Goal: Task Accomplishment & Management: Complete application form

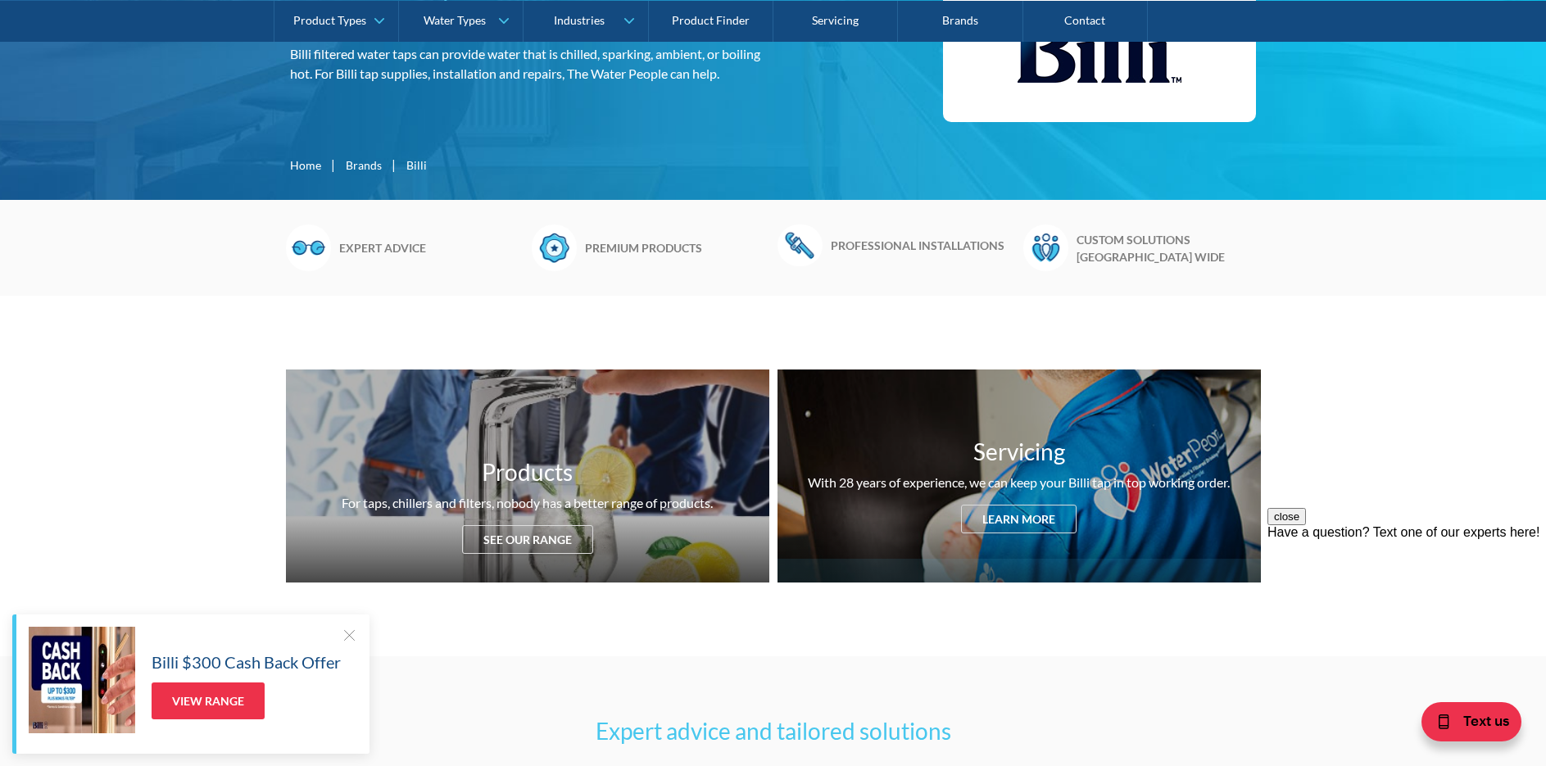
scroll to position [410, 0]
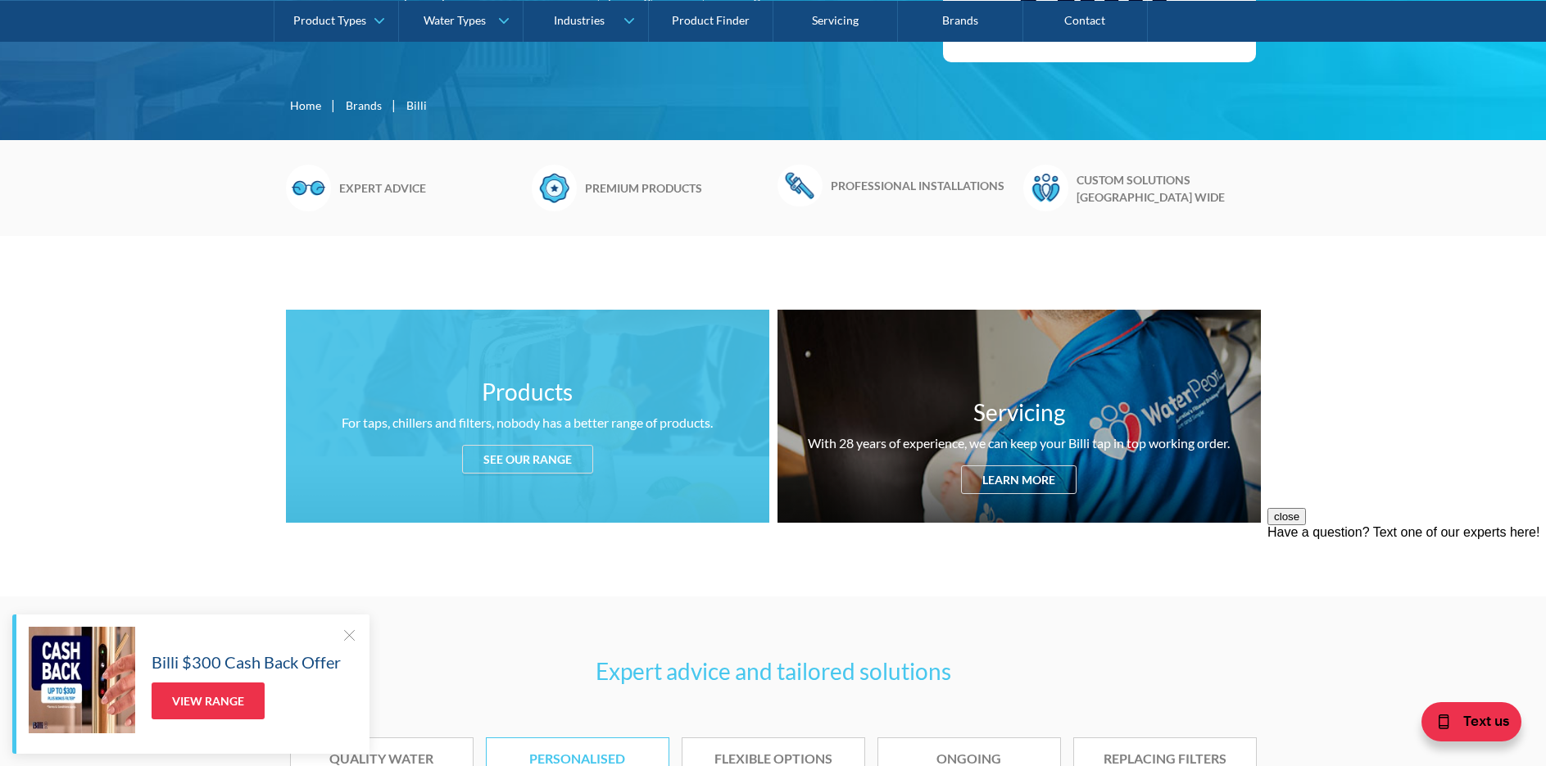
click at [529, 464] on div "See our range" at bounding box center [527, 459] width 131 height 29
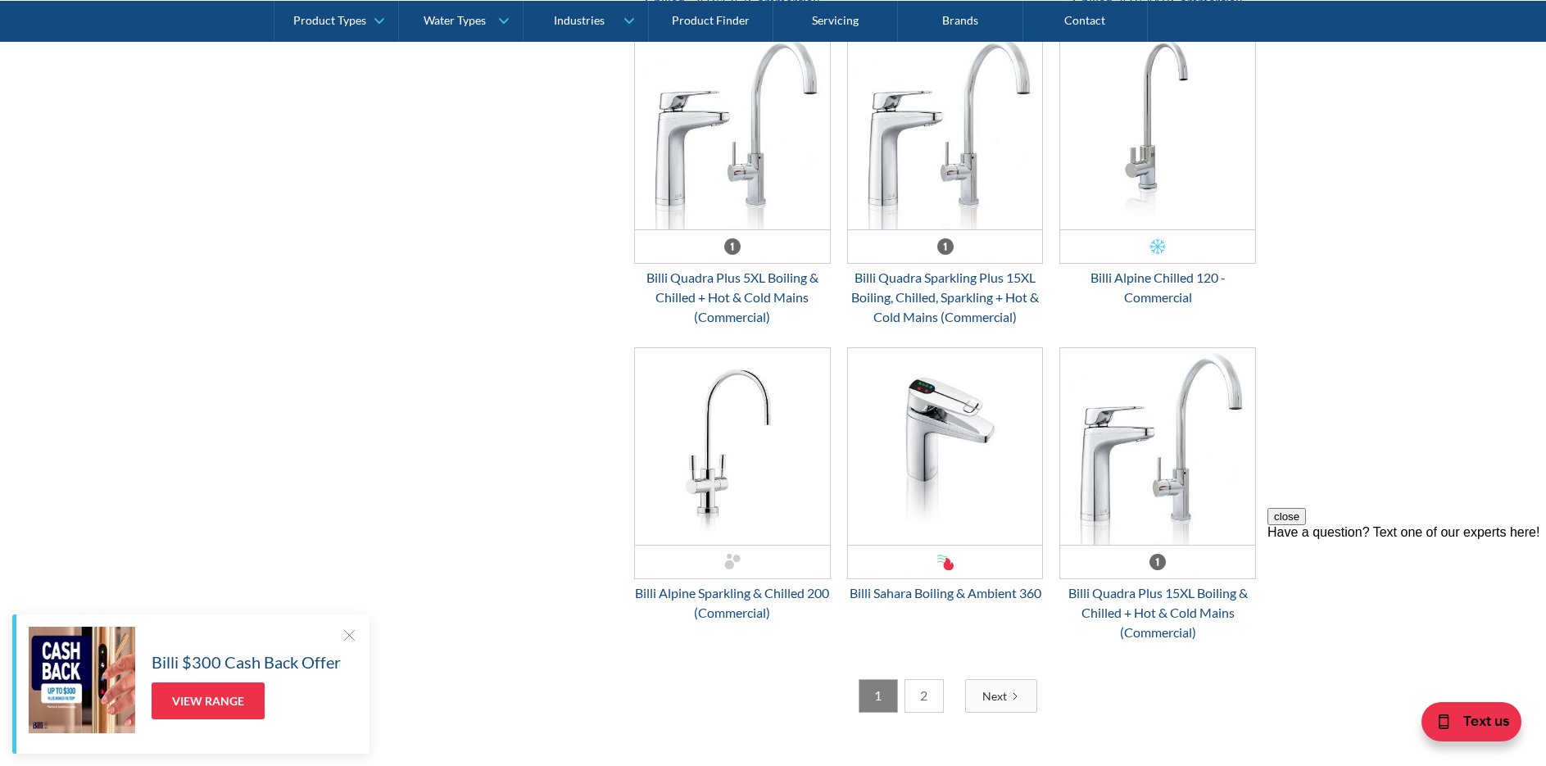
scroll to position [4049, 0]
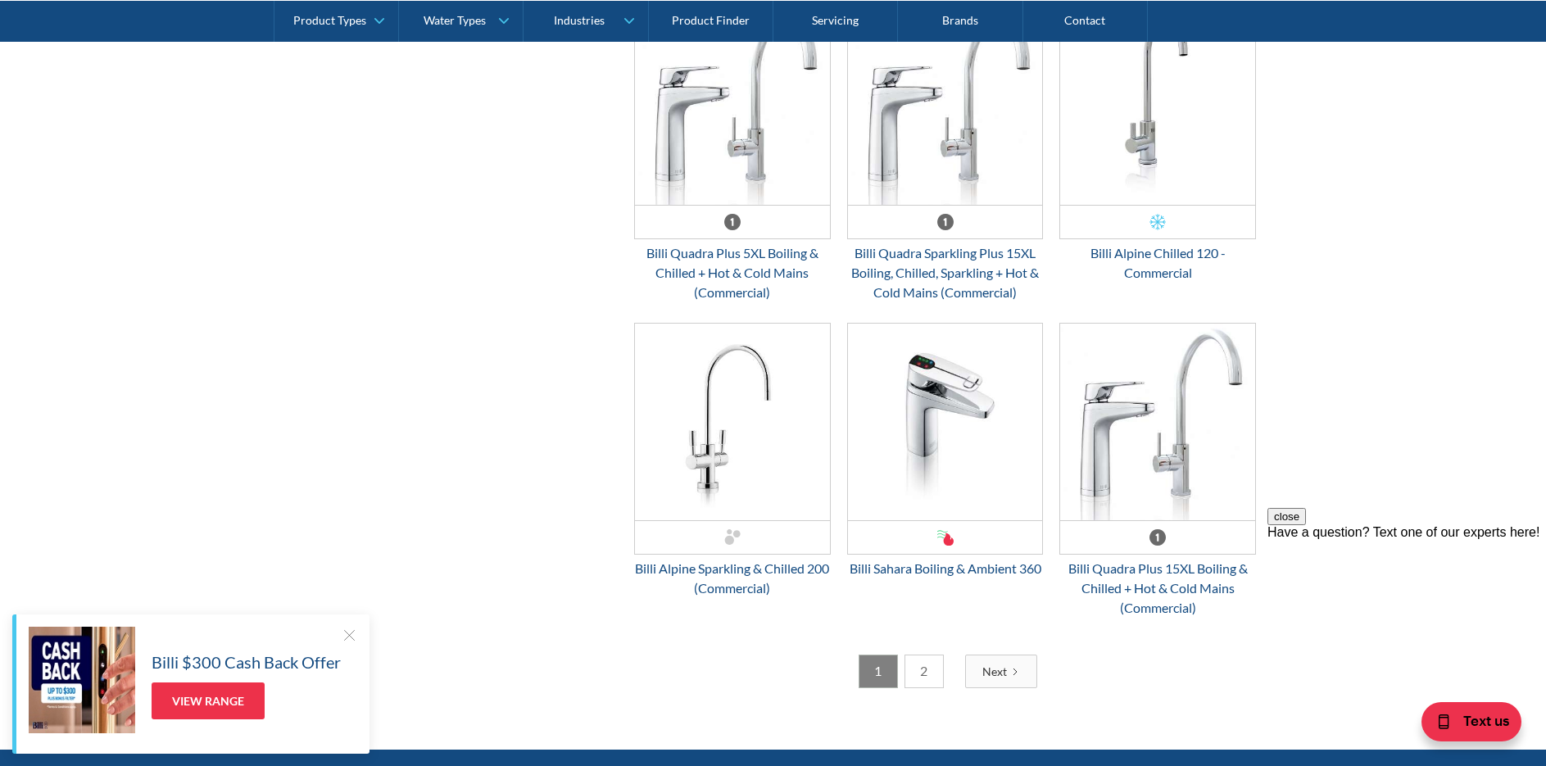
click at [1009, 674] on link "Next" at bounding box center [1001, 672] width 72 height 34
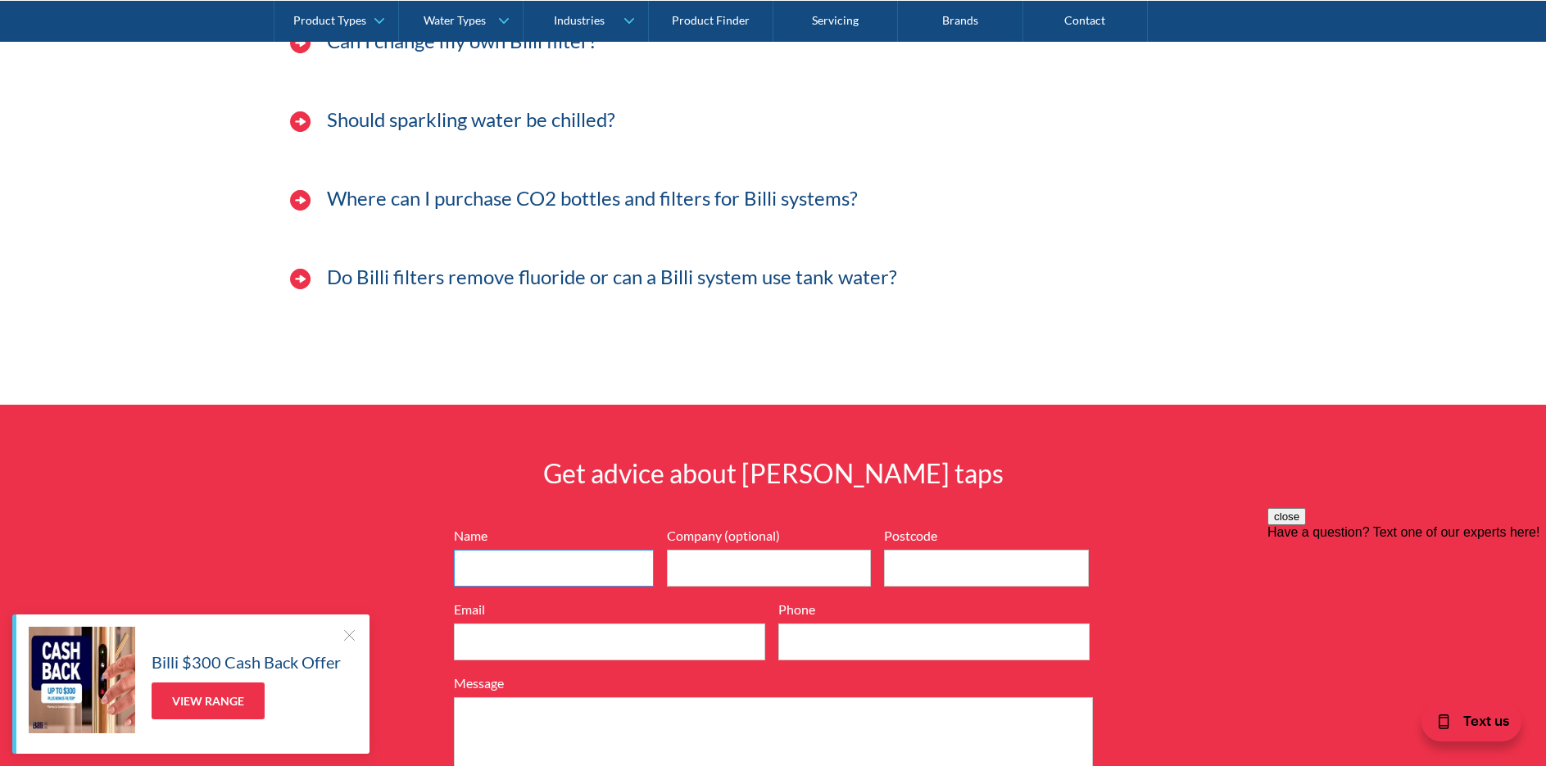
click at [526, 574] on input "Name" at bounding box center [554, 568] width 200 height 37
type input "[PERSON_NAME]"
type input "Versalux Lighting Systems Pty Ltd"
type input "3132"
type input "[EMAIL_ADDRESS][DOMAIN_NAME]"
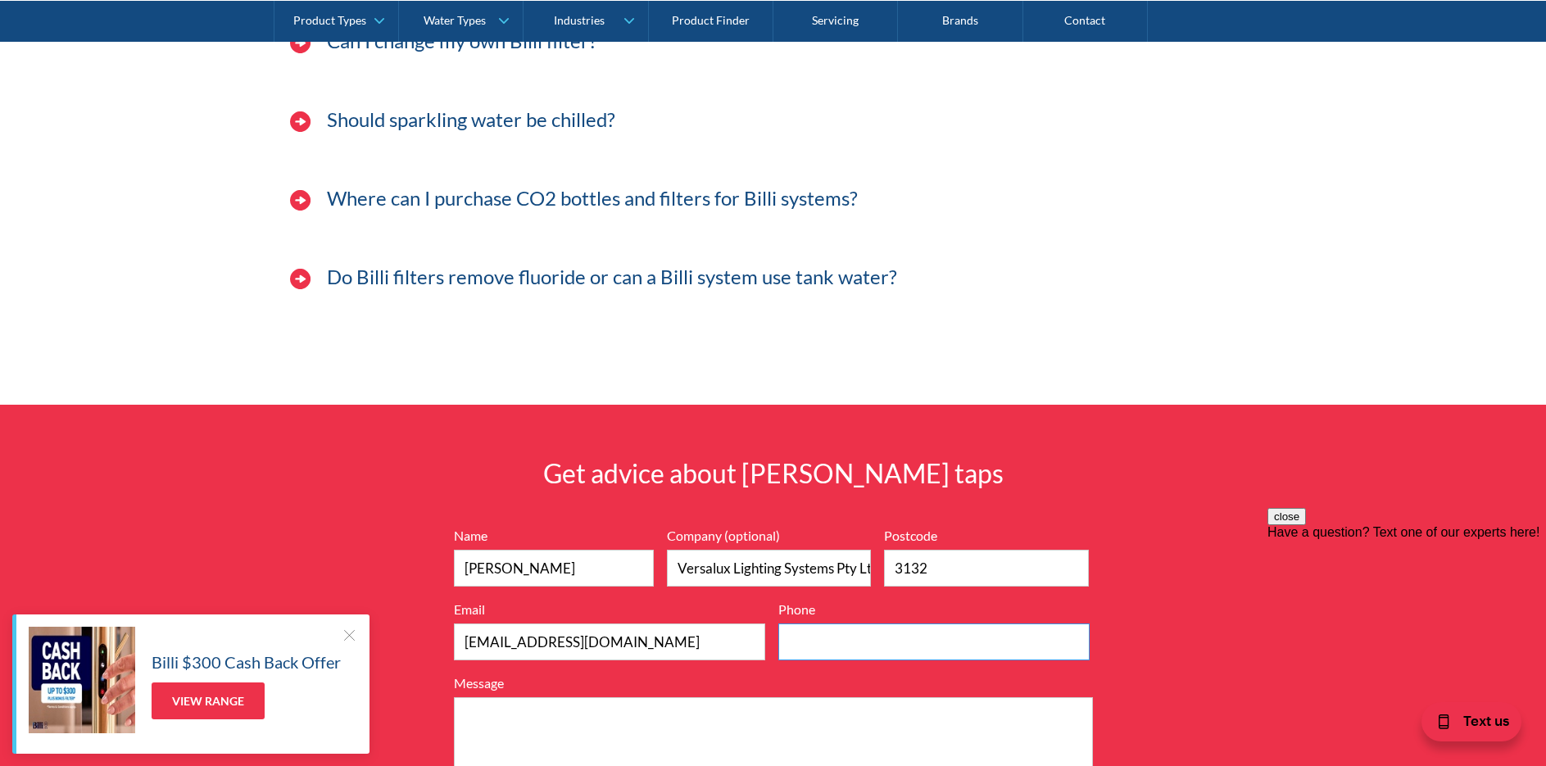
type input "0428506800"
click at [550, 721] on textarea "Message" at bounding box center [773, 754] width 639 height 115
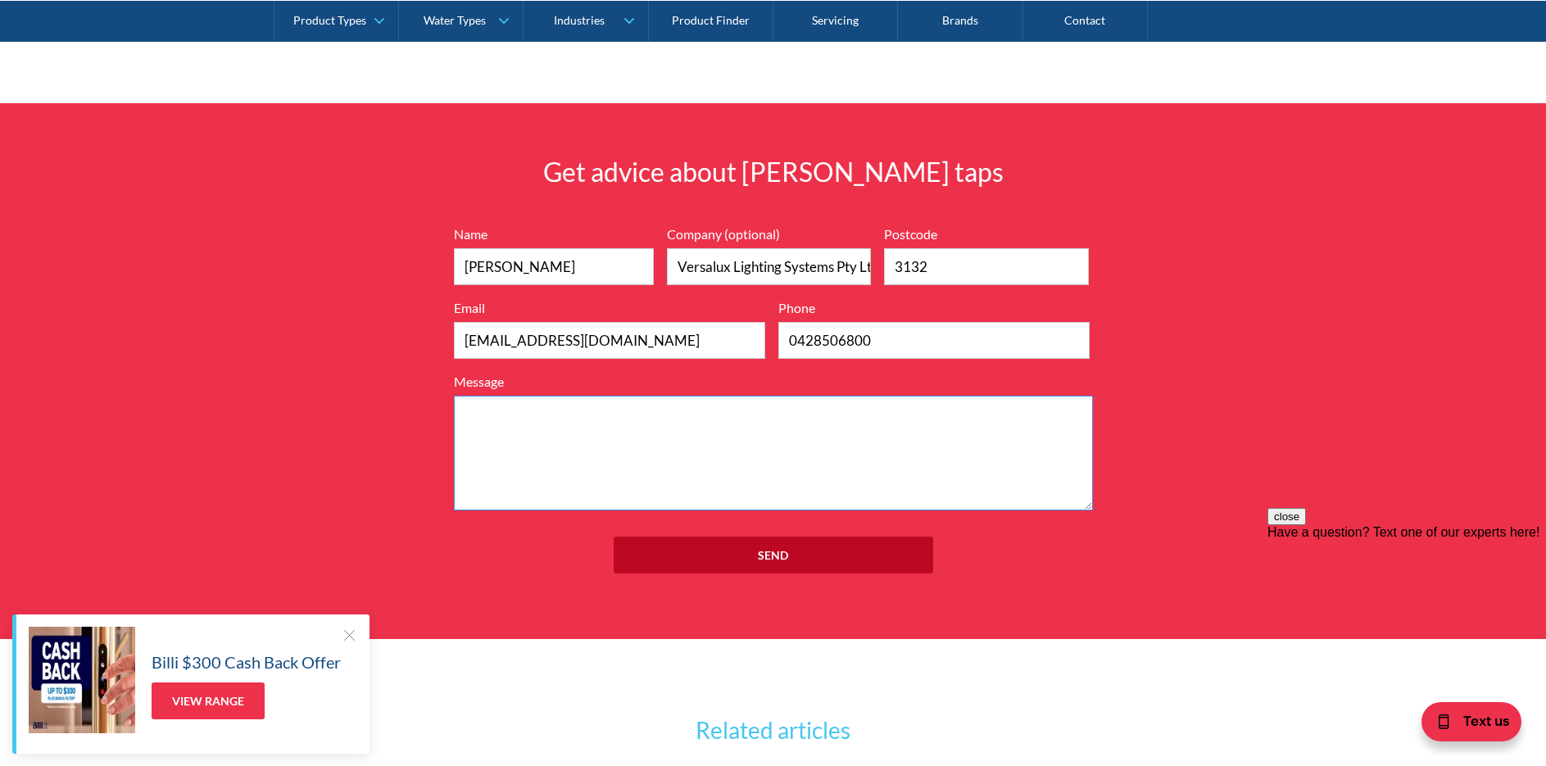
scroll to position [4376, 0]
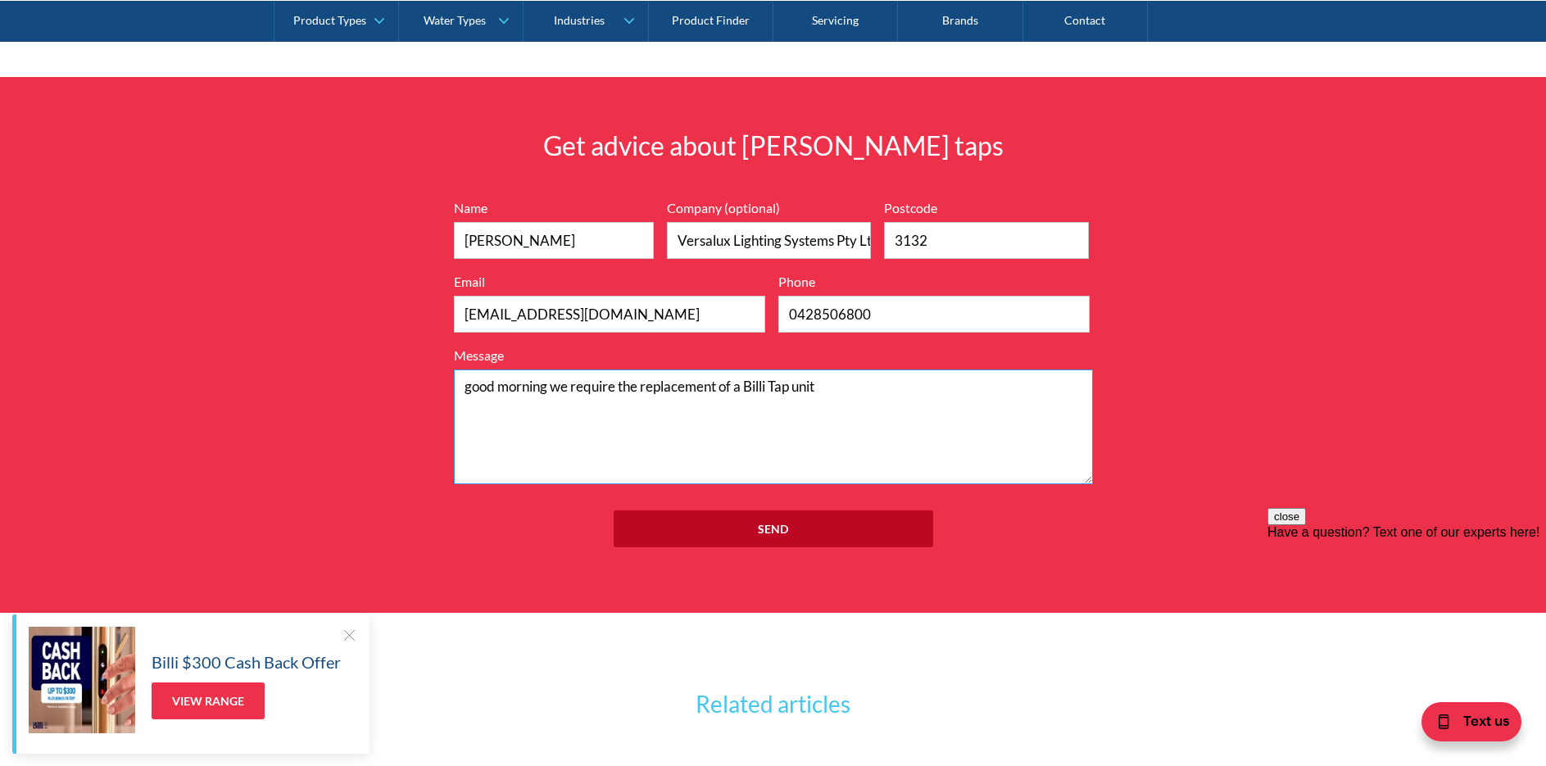
drag, startPoint x: 823, startPoint y: 387, endPoint x: 960, endPoint y: 390, distance: 137.7
click at [827, 387] on textarea "good morning we require the replacement of a Billi Tap unit" at bounding box center [773, 427] width 639 height 115
click at [525, 399] on textarea "good morning we require the replacement of a Billi Tap unit the boiler is still…" at bounding box center [773, 427] width 639 height 115
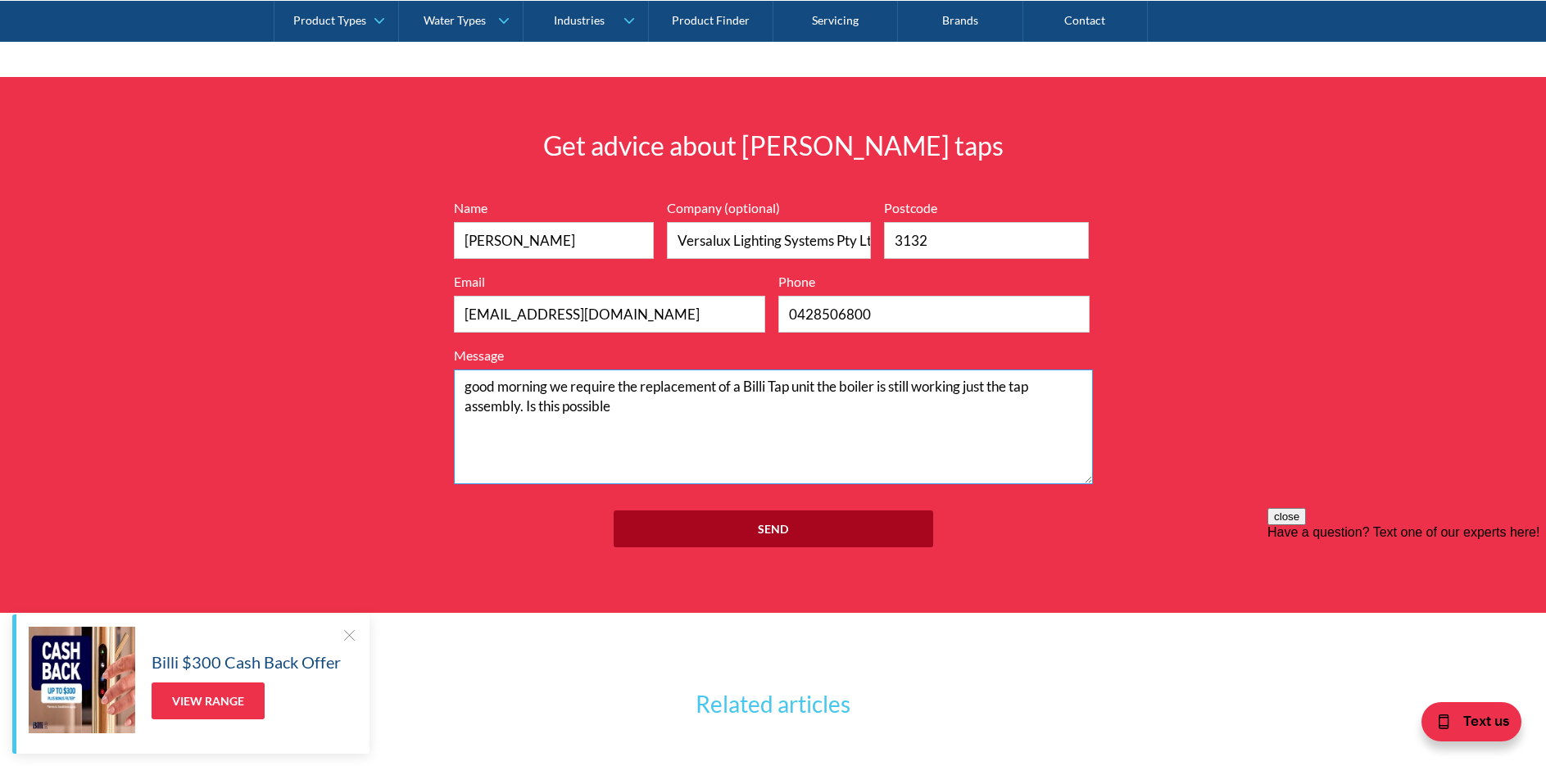
type textarea "good morning we require the replacement of a Billi Tap unit the boiler is still…"
click at [804, 521] on input "Send" at bounding box center [774, 529] width 320 height 37
